Goal: Information Seeking & Learning: Learn about a topic

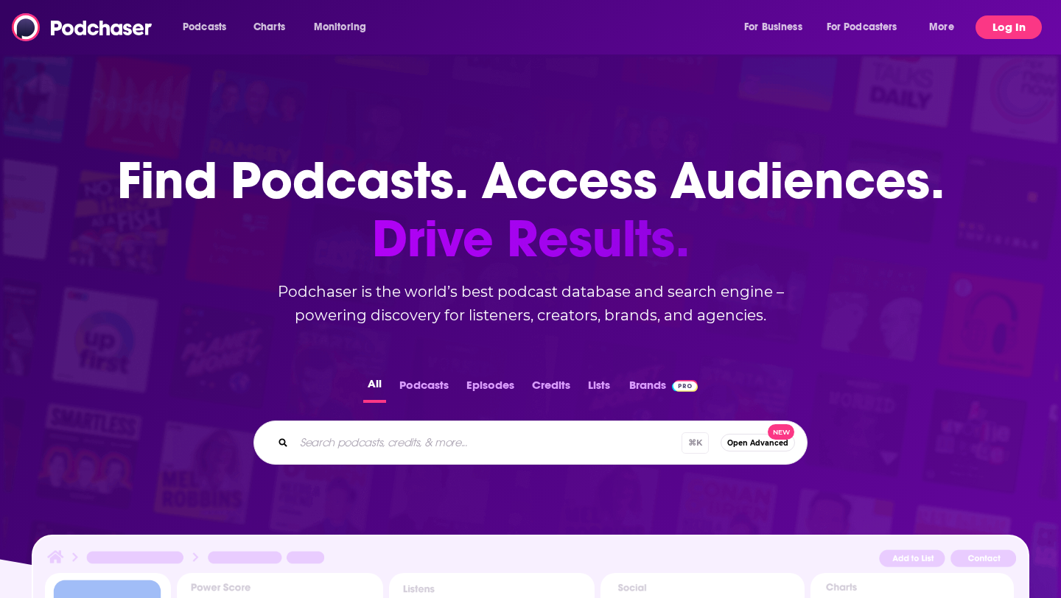
click at [1015, 32] on button "Log In" at bounding box center [1009, 27] width 66 height 24
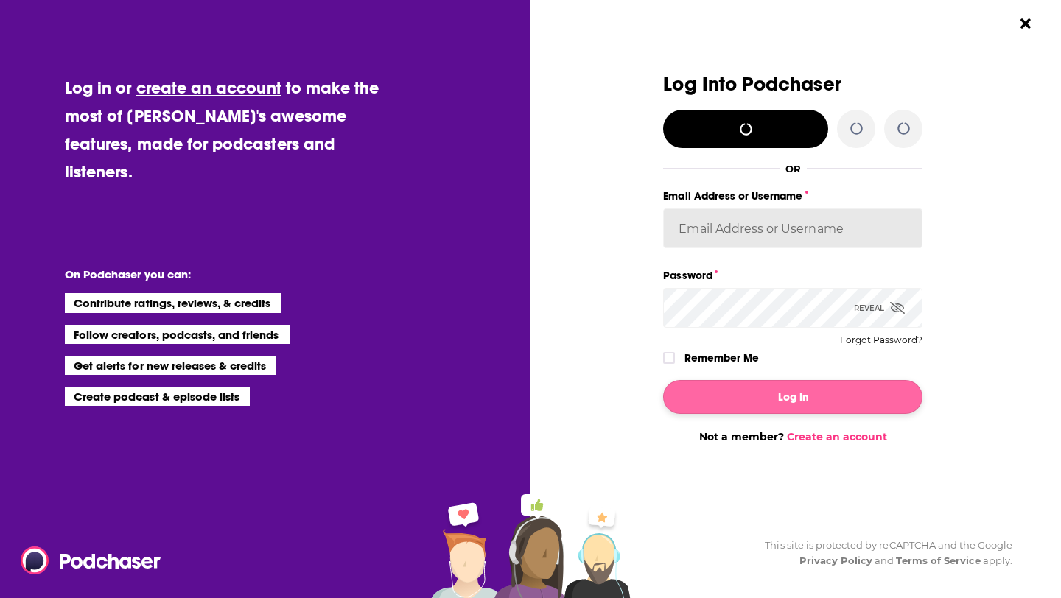
type input "notablypr2"
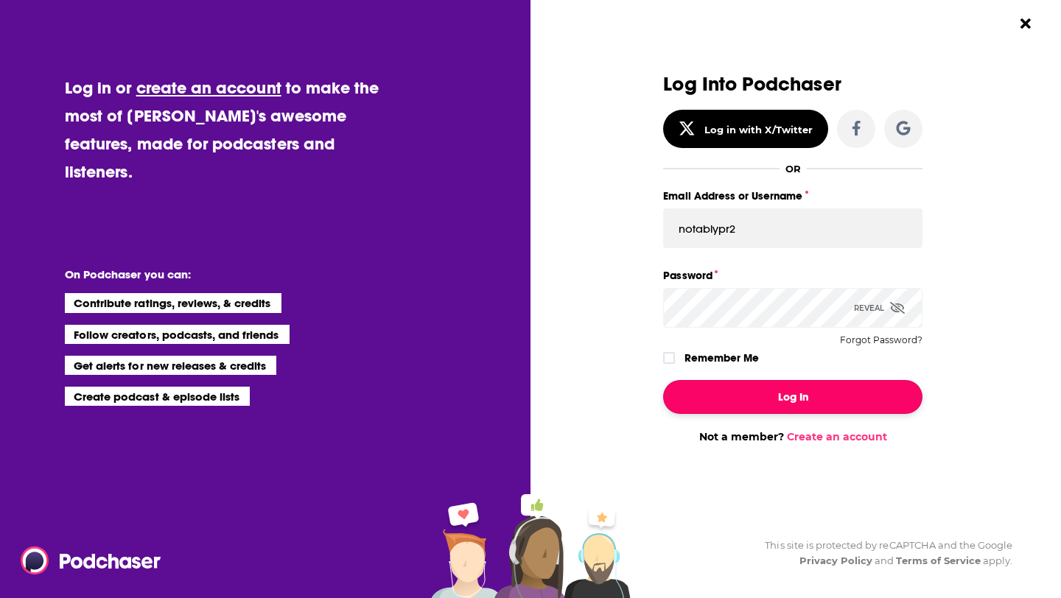
click at [767, 390] on button "Log In" at bounding box center [792, 397] width 259 height 34
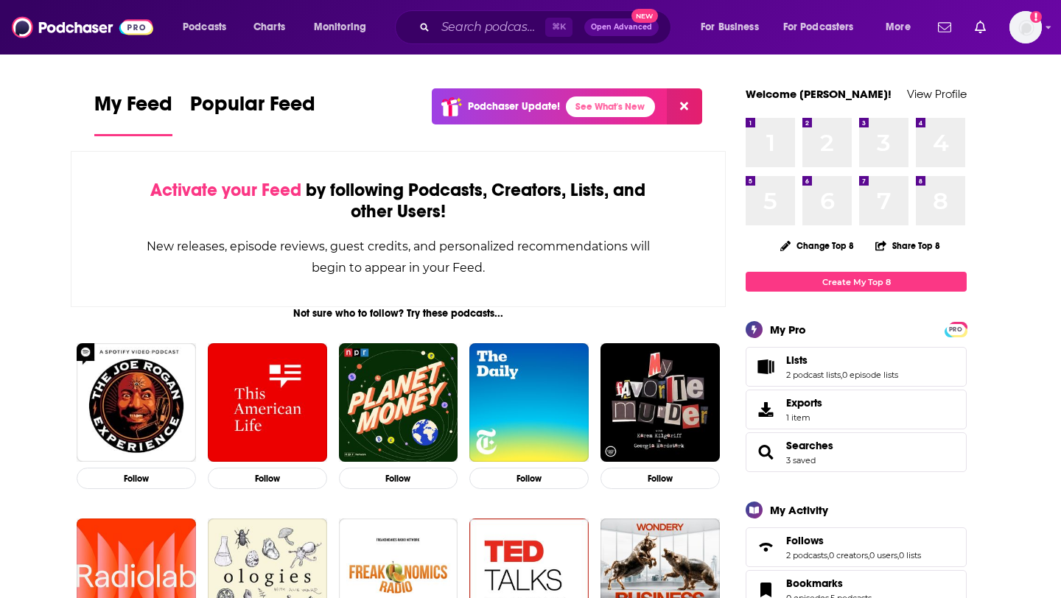
click at [482, 42] on div "⌘ K Open Advanced New" at bounding box center [533, 27] width 276 height 34
click at [481, 34] on input "Search podcasts, credits, & more..." at bounding box center [491, 27] width 110 height 24
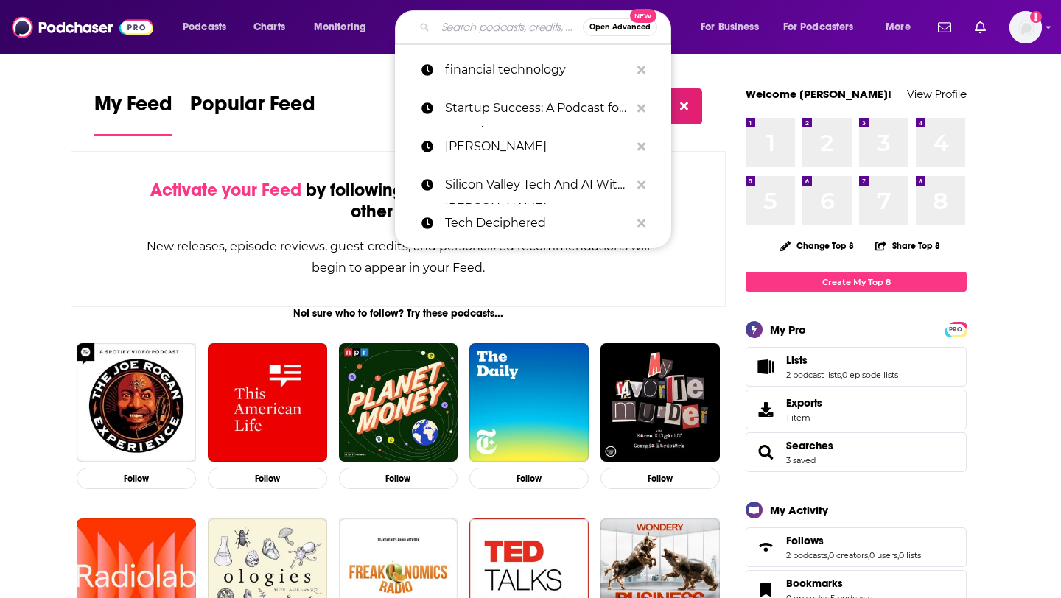
paste input "The Digital Executive podcast interested in interviewing [PERSON_NAME]"
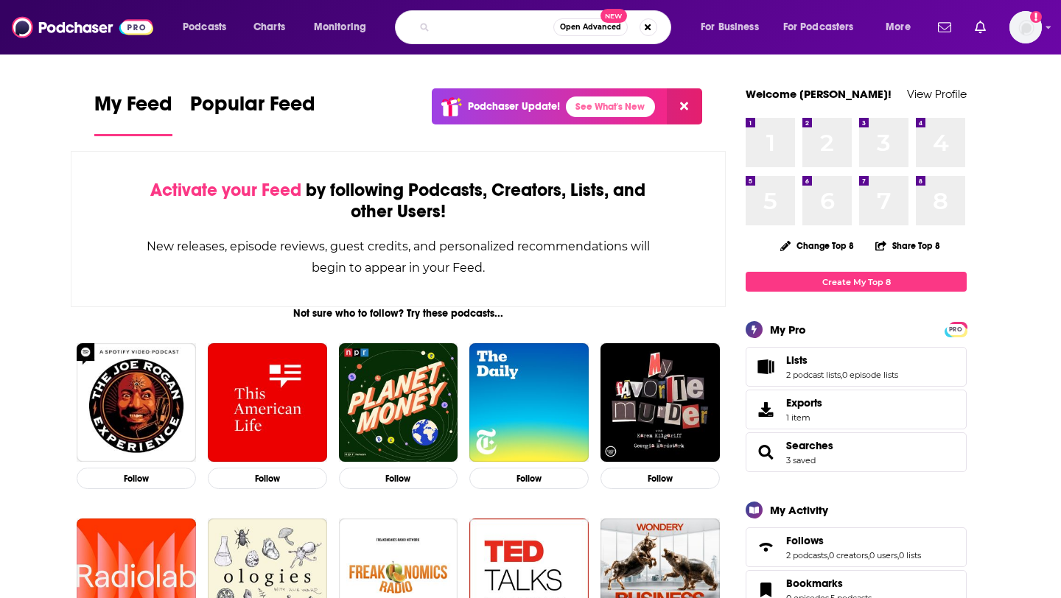
type input "The Digital Executive podcast interested in interviewing [PERSON_NAME]"
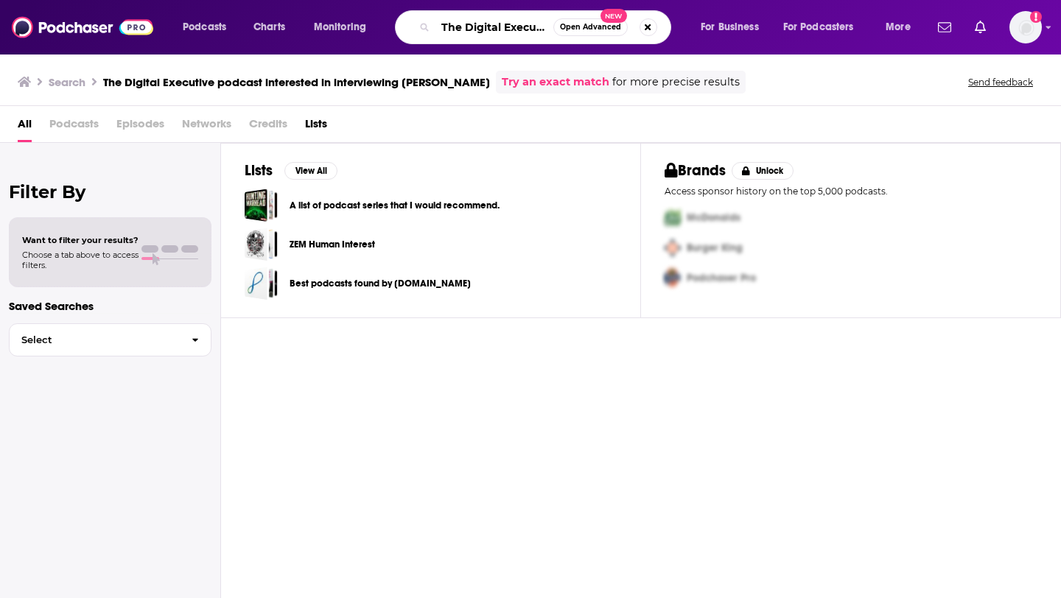
click at [539, 29] on input "The Digital Executive podcast interested in interviewing [PERSON_NAME]" at bounding box center [495, 27] width 118 height 24
drag, startPoint x: 542, startPoint y: 28, endPoint x: 573, endPoint y: 27, distance: 31.0
click at [575, 27] on div "The Digital Executive podcast interested in interviewing [PERSON_NAME] Open Adv…" at bounding box center [533, 27] width 276 height 34
click at [562, 27] on span "Open Advanced" at bounding box center [590, 27] width 61 height 7
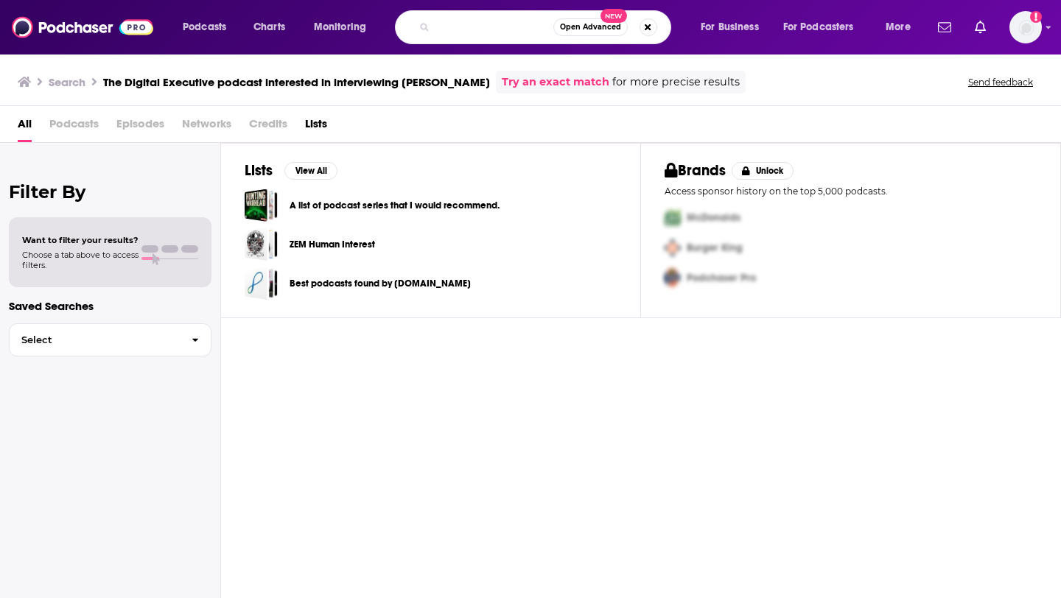
scroll to position [0, 0]
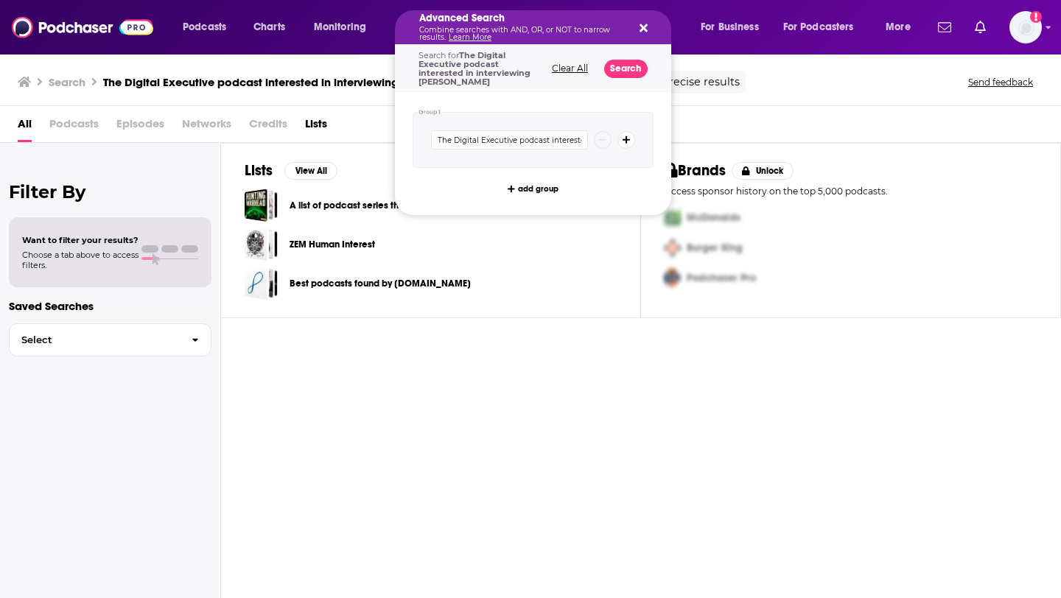
click at [640, 29] on icon "Search podcasts, credits, & more..." at bounding box center [644, 28] width 8 height 8
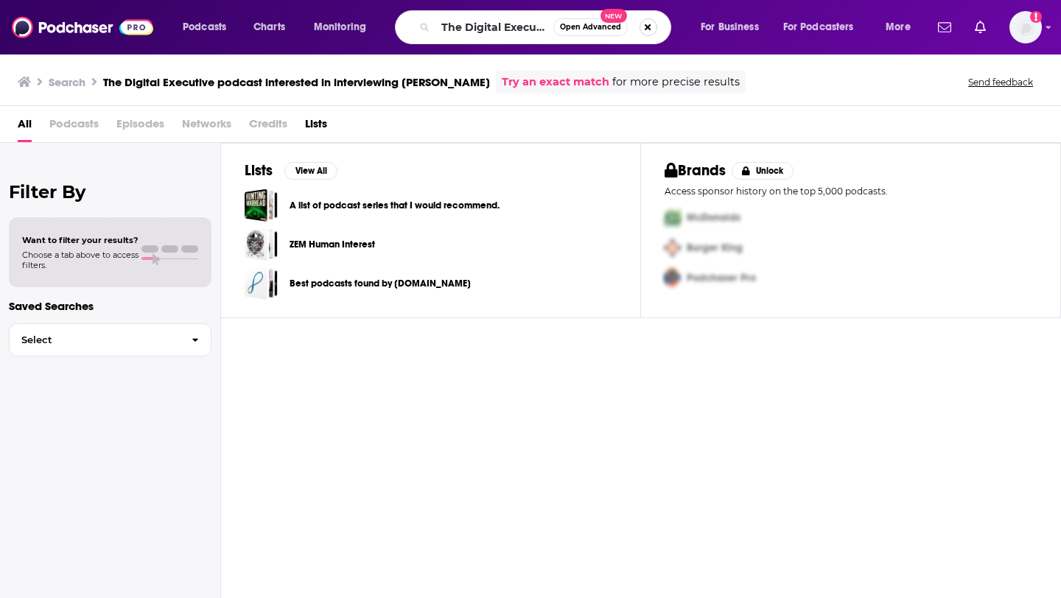
click at [641, 29] on button "Search podcasts, credits, & more..." at bounding box center [649, 27] width 18 height 18
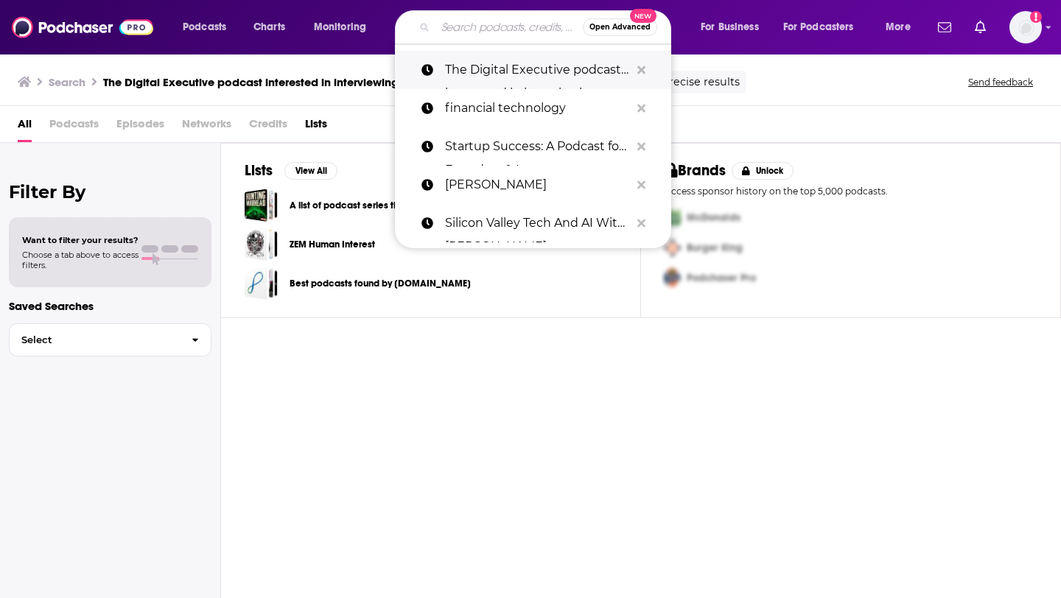
click at [494, 64] on p "The Digital Executive podcast interested in interviewing [PERSON_NAME]" at bounding box center [537, 70] width 185 height 38
type input "The Digital Executive podcast interested in interviewing [PERSON_NAME]"
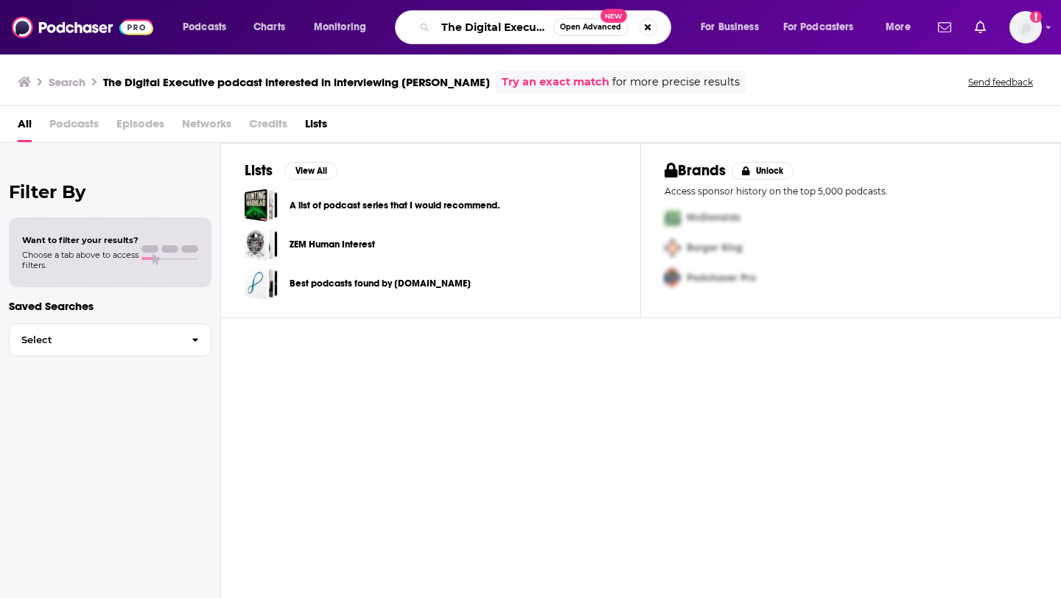
scroll to position [0, 276]
drag, startPoint x: 527, startPoint y: 29, endPoint x: 593, endPoint y: 29, distance: 66.3
click at [593, 29] on div "The Digital Executive podcast interested in interviewing [PERSON_NAME] Open Adv…" at bounding box center [533, 27] width 276 height 34
click at [636, 29] on span "Open Advanced New" at bounding box center [605, 27] width 104 height 18
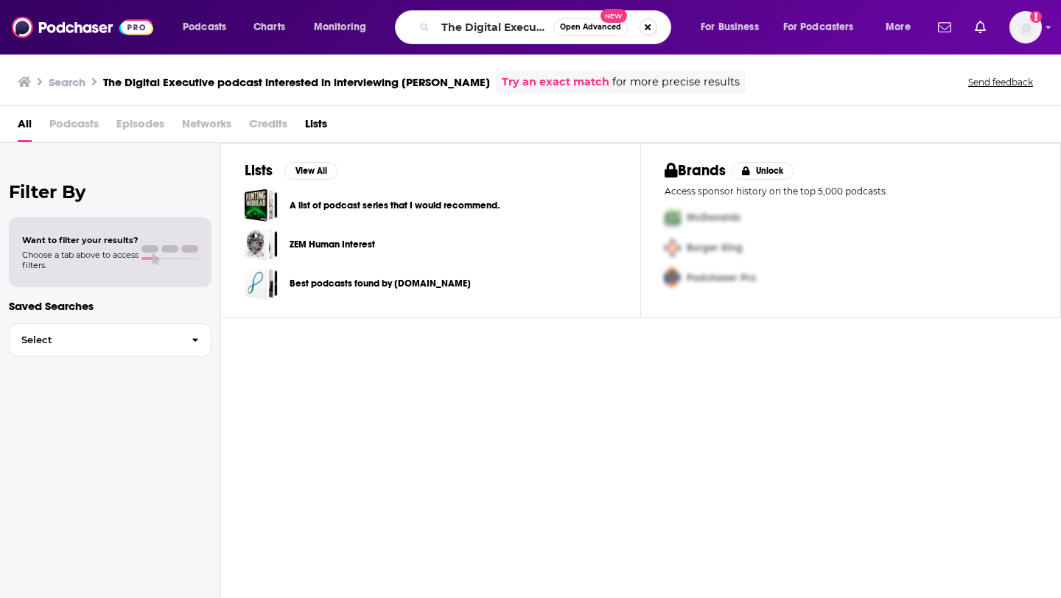
click at [642, 29] on button "Search podcasts, credits, & more..." at bounding box center [649, 27] width 18 height 18
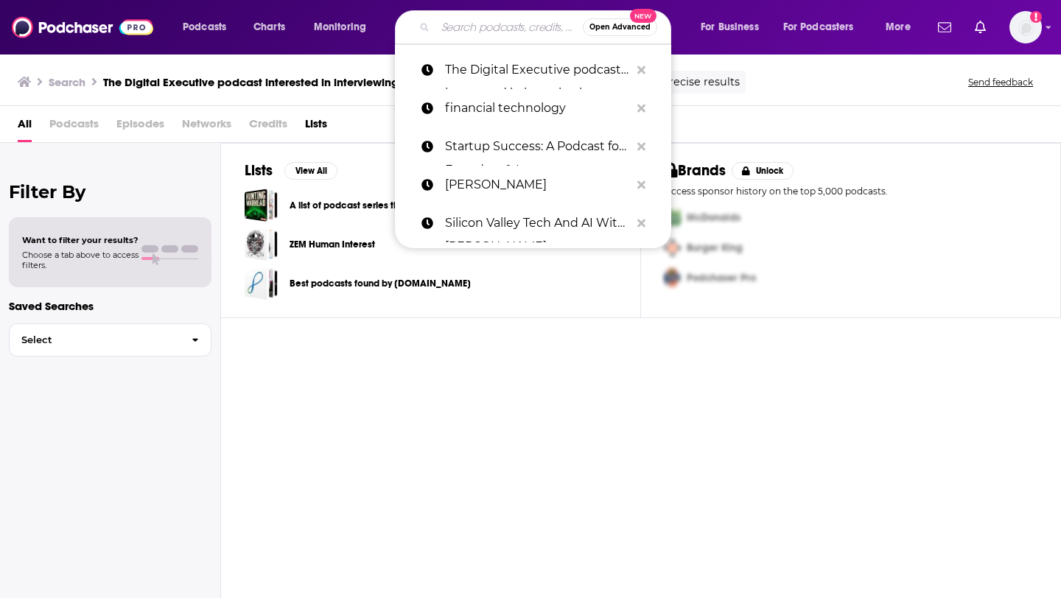
click at [480, 25] on input "Search podcasts, credits, & more..." at bounding box center [509, 27] width 147 height 24
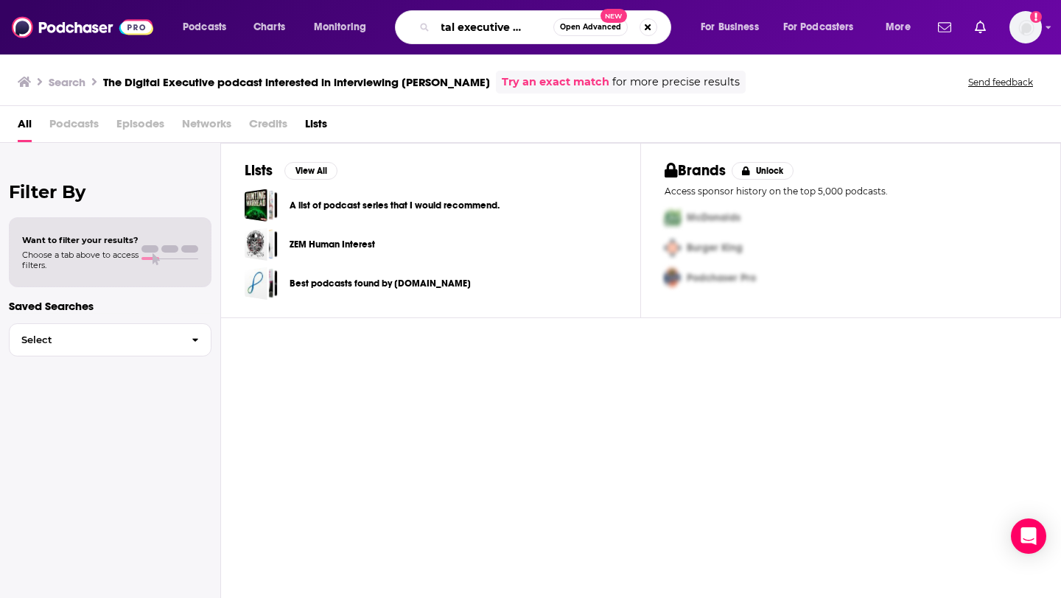
scroll to position [0, 31]
type input "digital executive podcast"
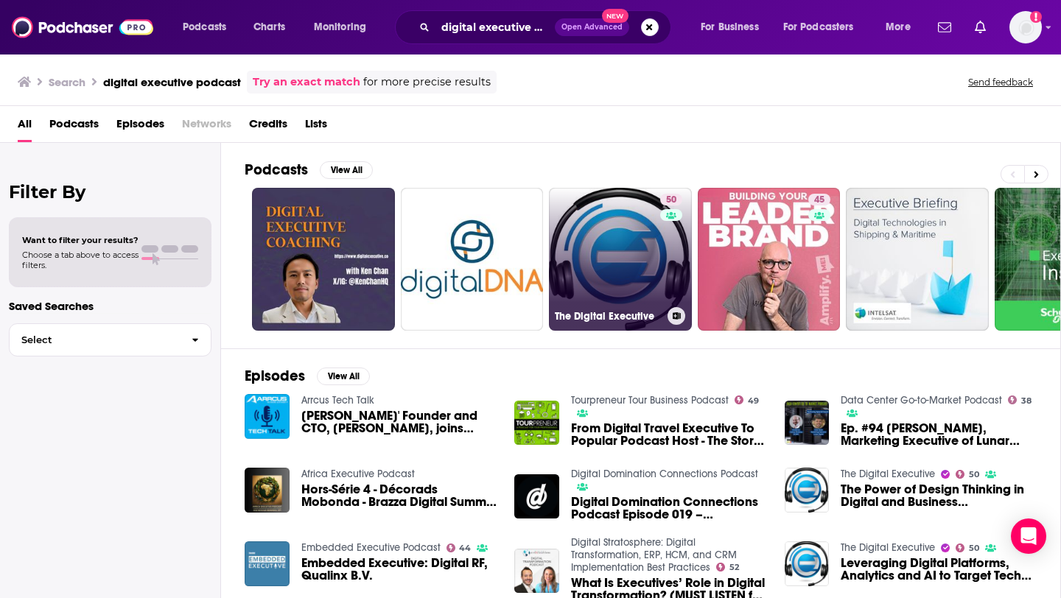
click at [607, 269] on link "50 The Digital Executive" at bounding box center [620, 259] width 143 height 143
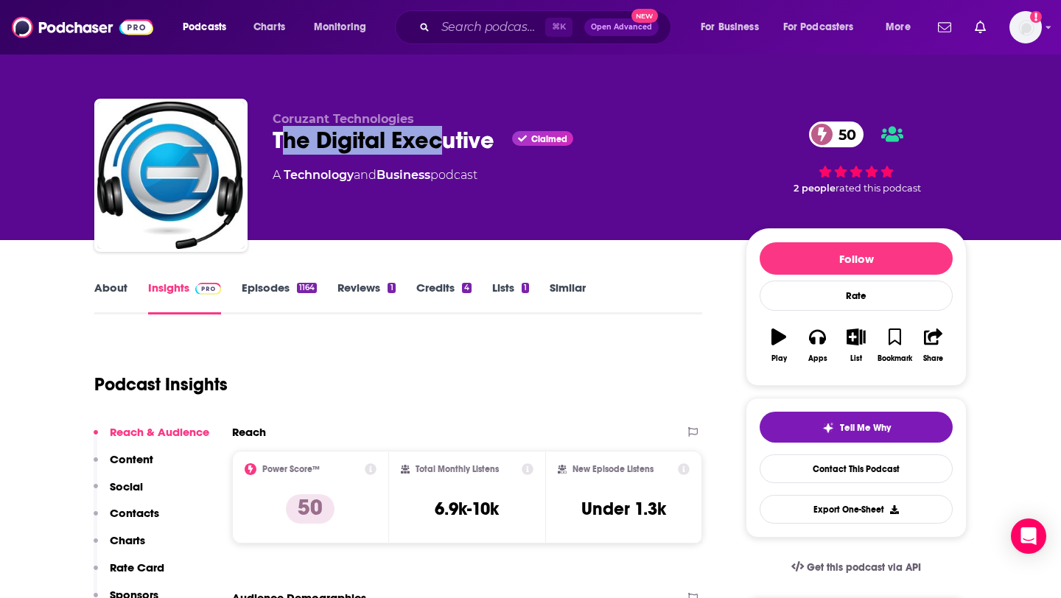
drag, startPoint x: 279, startPoint y: 142, endPoint x: 439, endPoint y: 144, distance: 159.9
click at [439, 144] on div "The Digital Executive Claimed 50" at bounding box center [498, 140] width 450 height 29
drag, startPoint x: 508, startPoint y: 509, endPoint x: 409, endPoint y: 511, distance: 99.5
click at [409, 511] on div "Total Monthly Listens 6.9k-10k" at bounding box center [467, 498] width 133 height 68
copy h3 "6.9k-10k"
